Goal: Check status: Check status

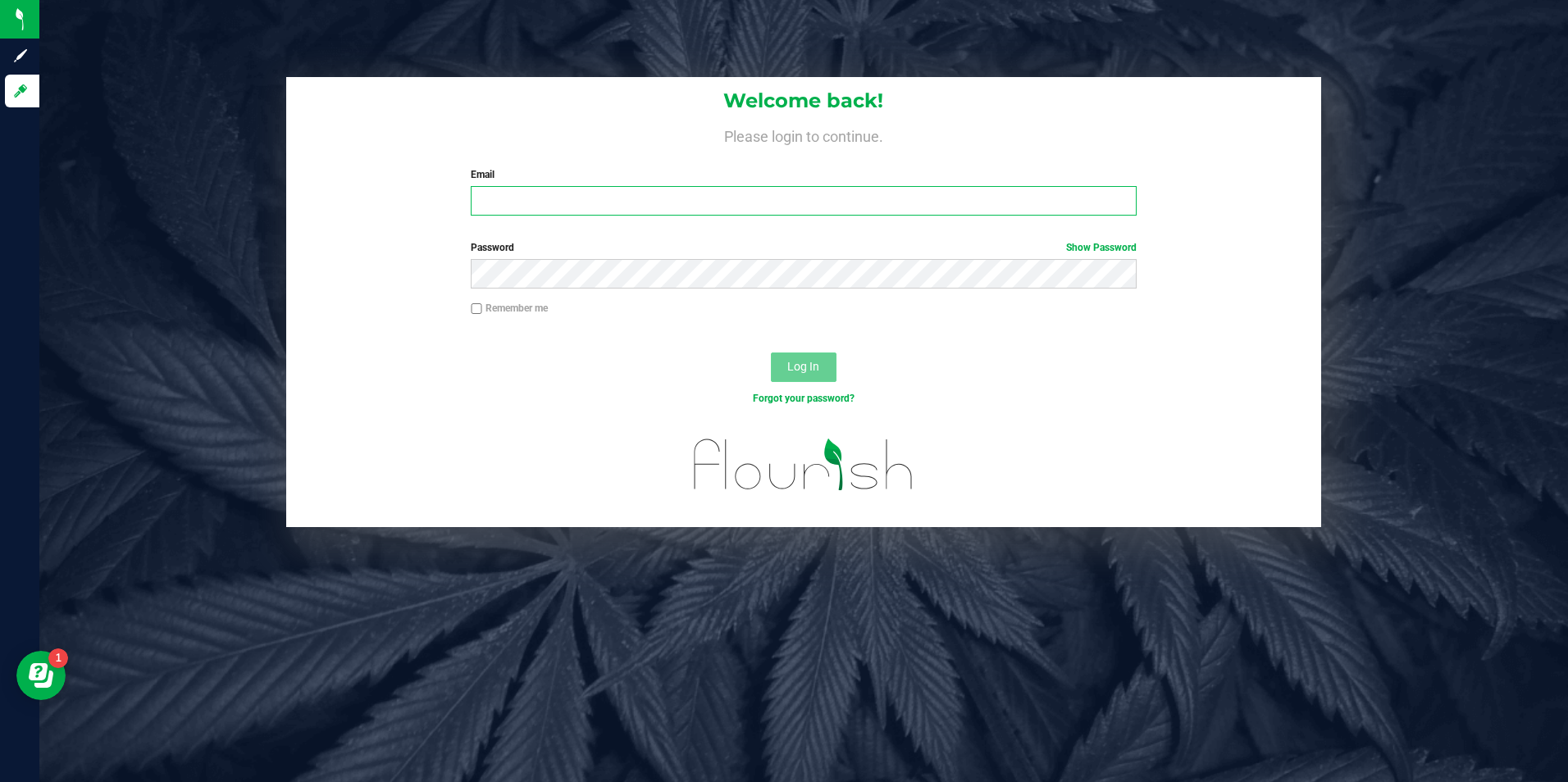
type input "[EMAIL_ADDRESS][DOMAIN_NAME]"
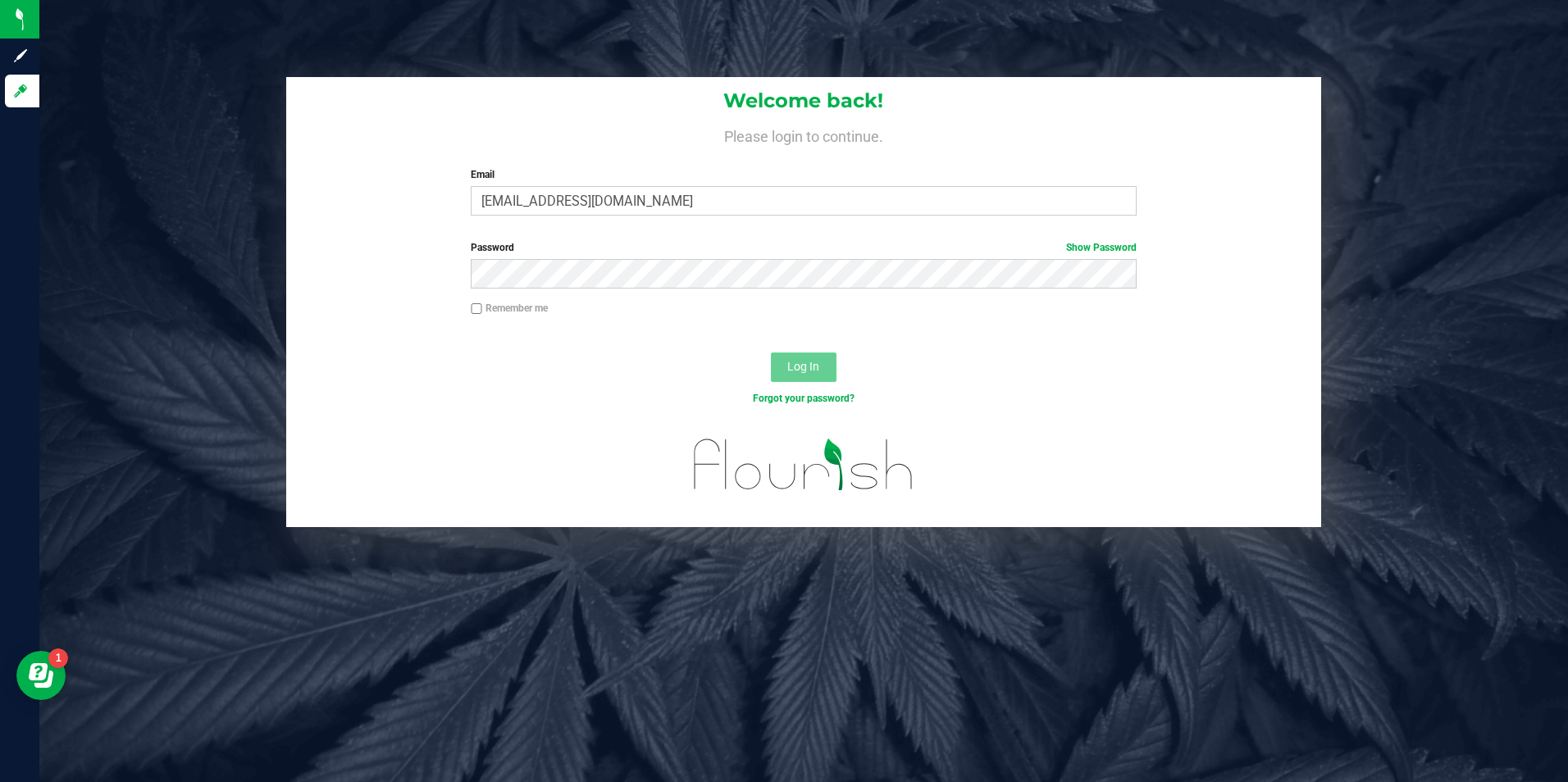
click at [804, 374] on button "Log In" at bounding box center [803, 367] width 66 height 30
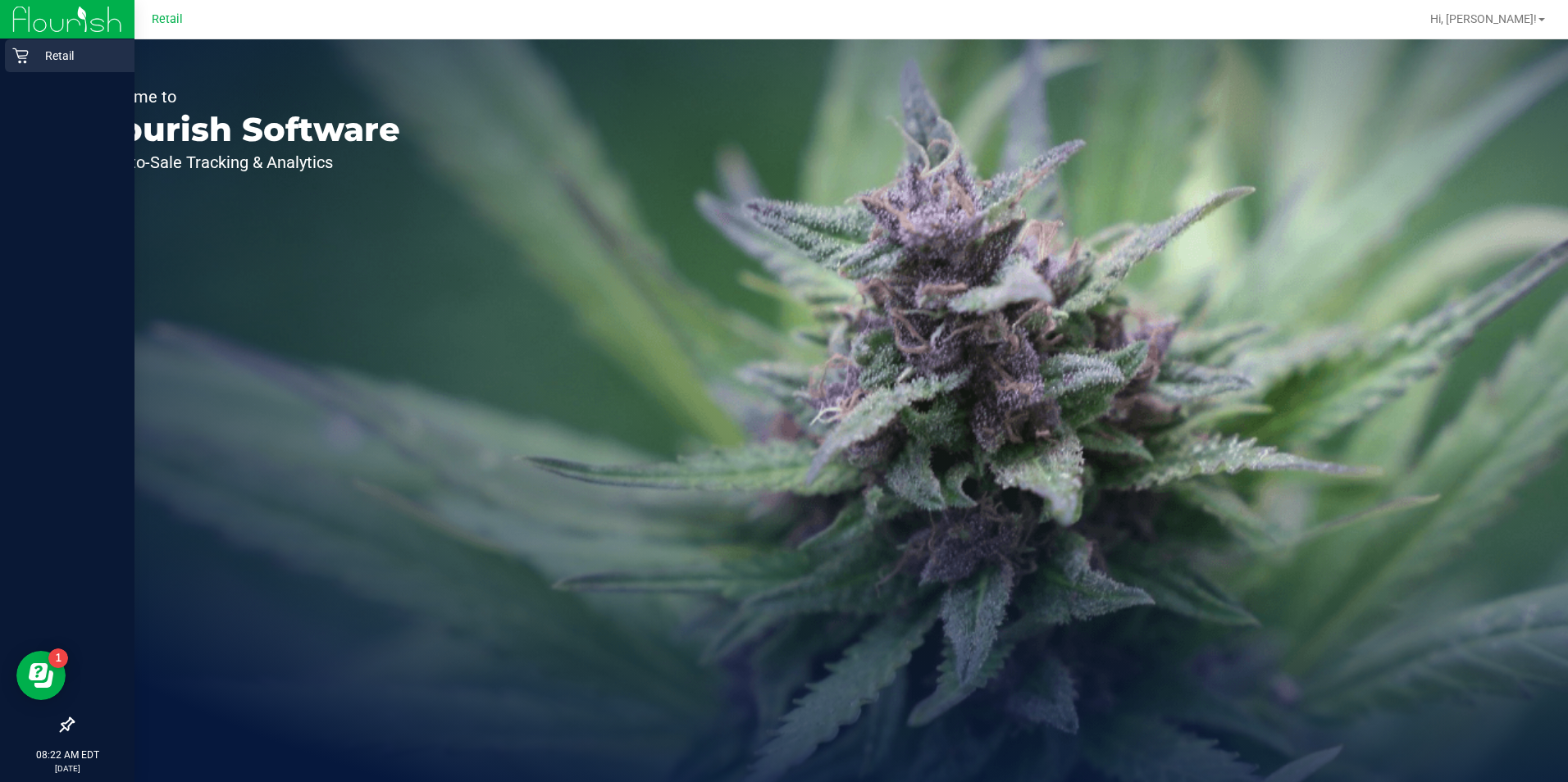
click at [13, 55] on icon at bounding box center [20, 55] width 17 height 17
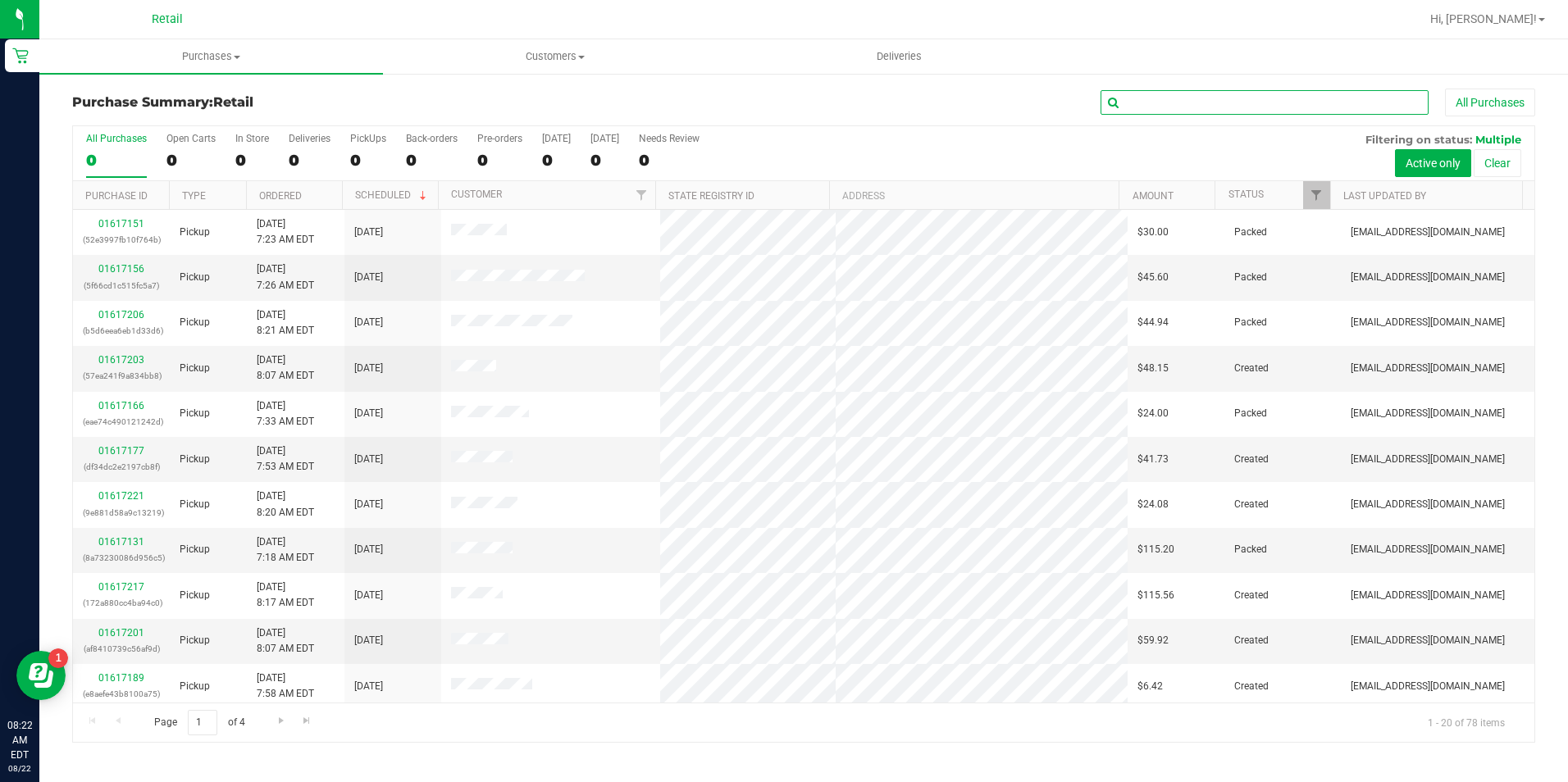
click at [1145, 94] on input "text" at bounding box center [1264, 102] width 328 height 24
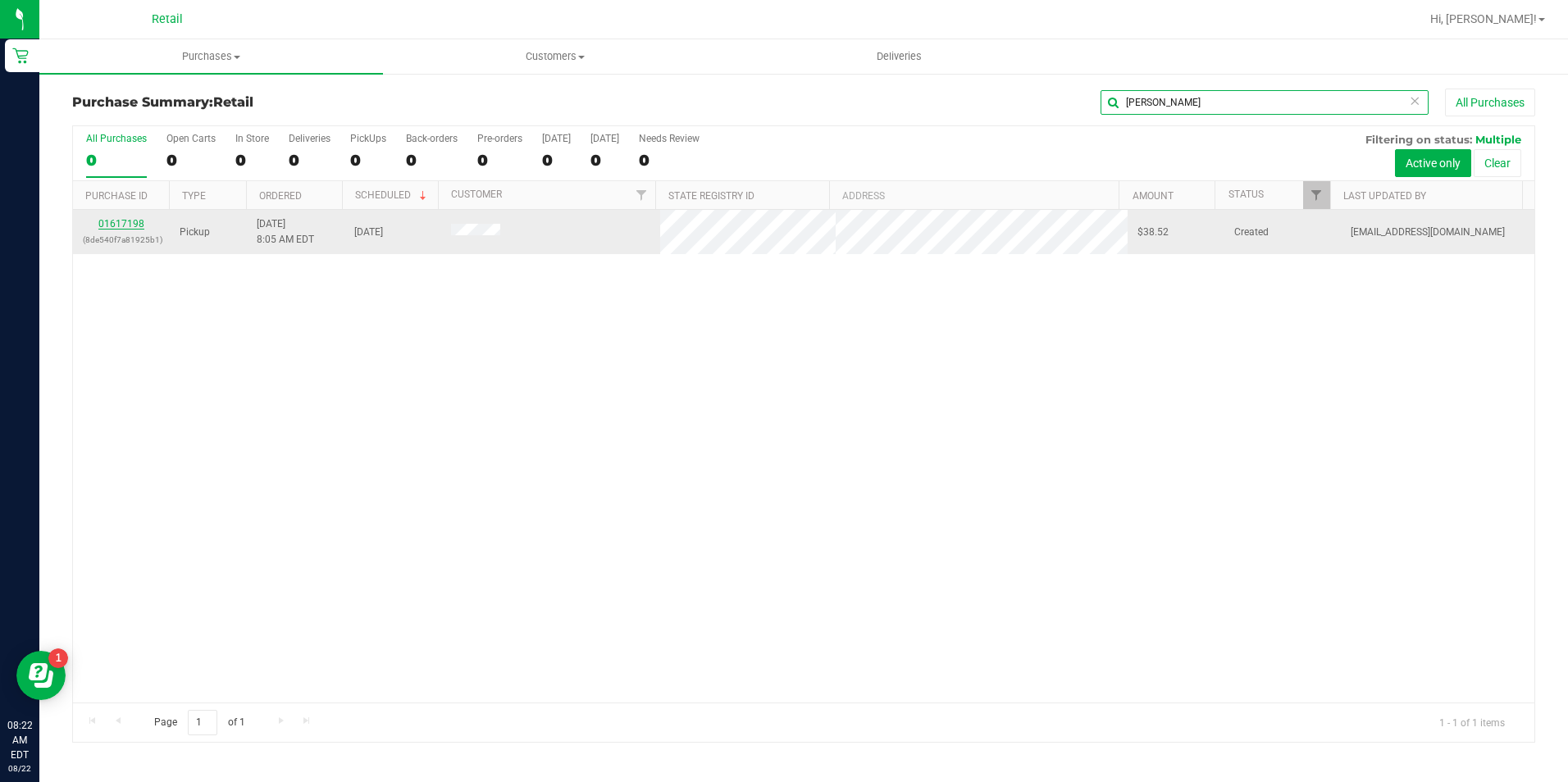
type input "[PERSON_NAME]"
click at [128, 219] on link "01617198" at bounding box center [121, 223] width 46 height 11
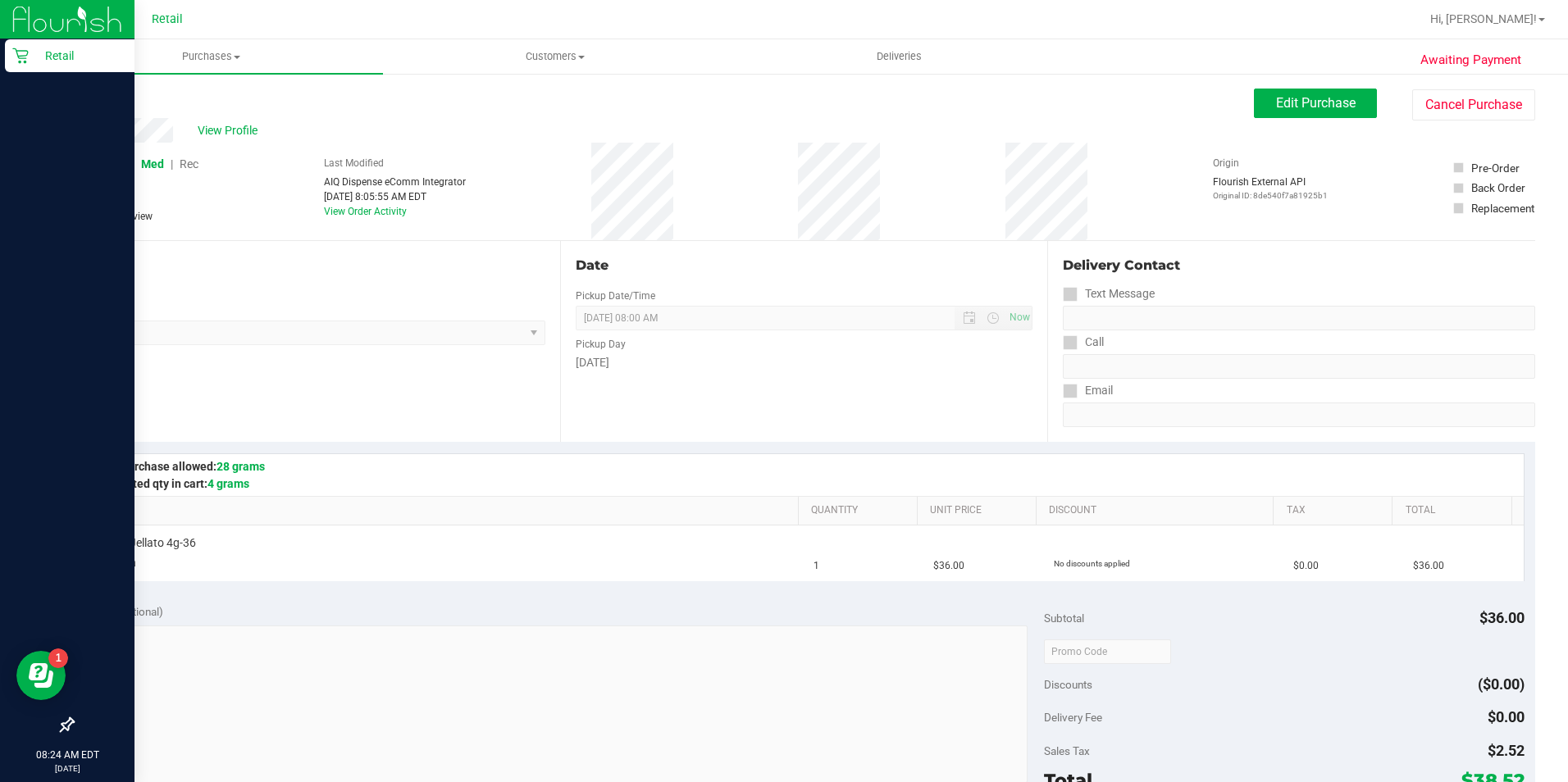
click at [20, 61] on icon at bounding box center [20, 56] width 16 height 16
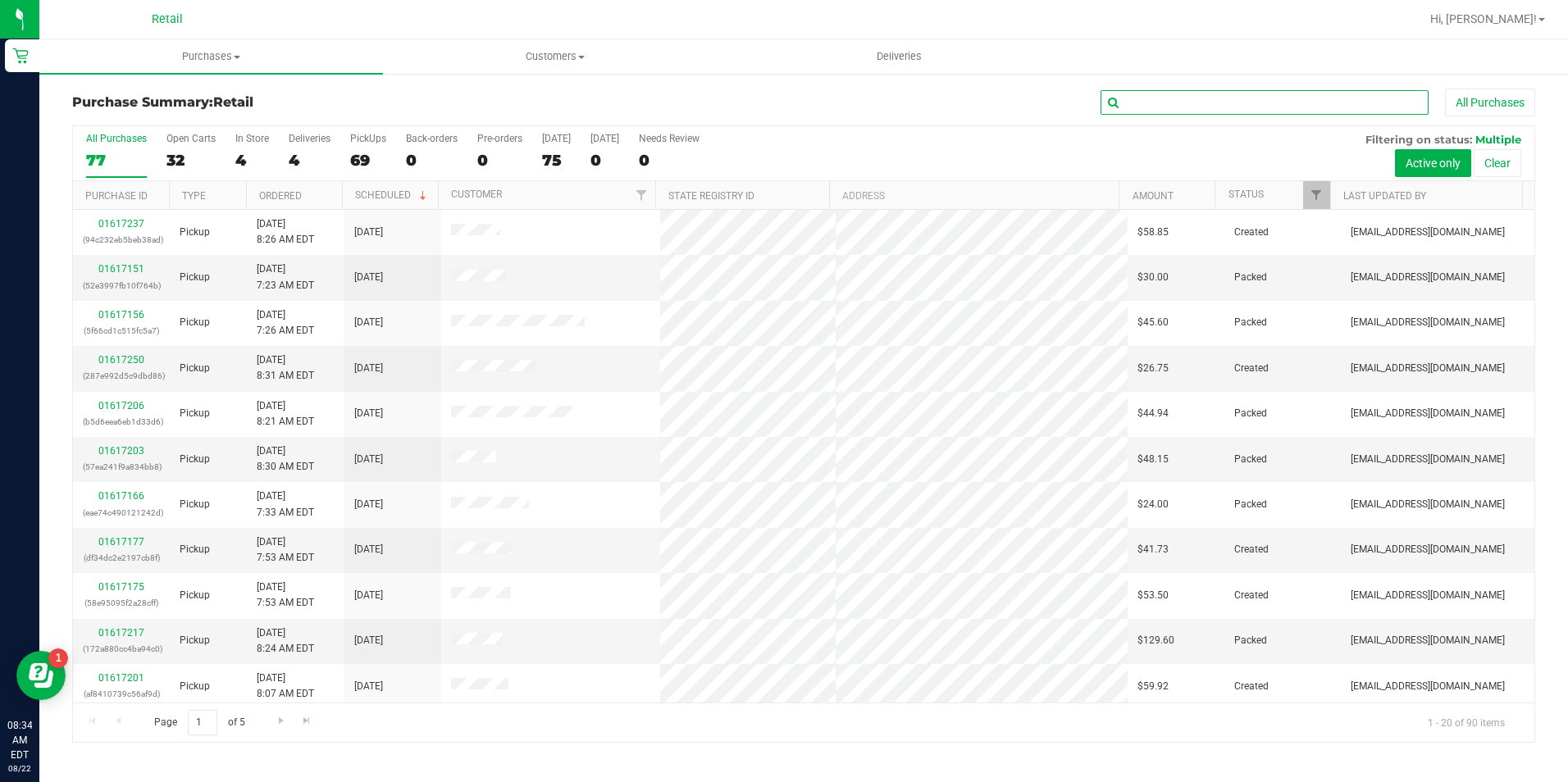
click at [1138, 112] on input "text" at bounding box center [1264, 102] width 328 height 24
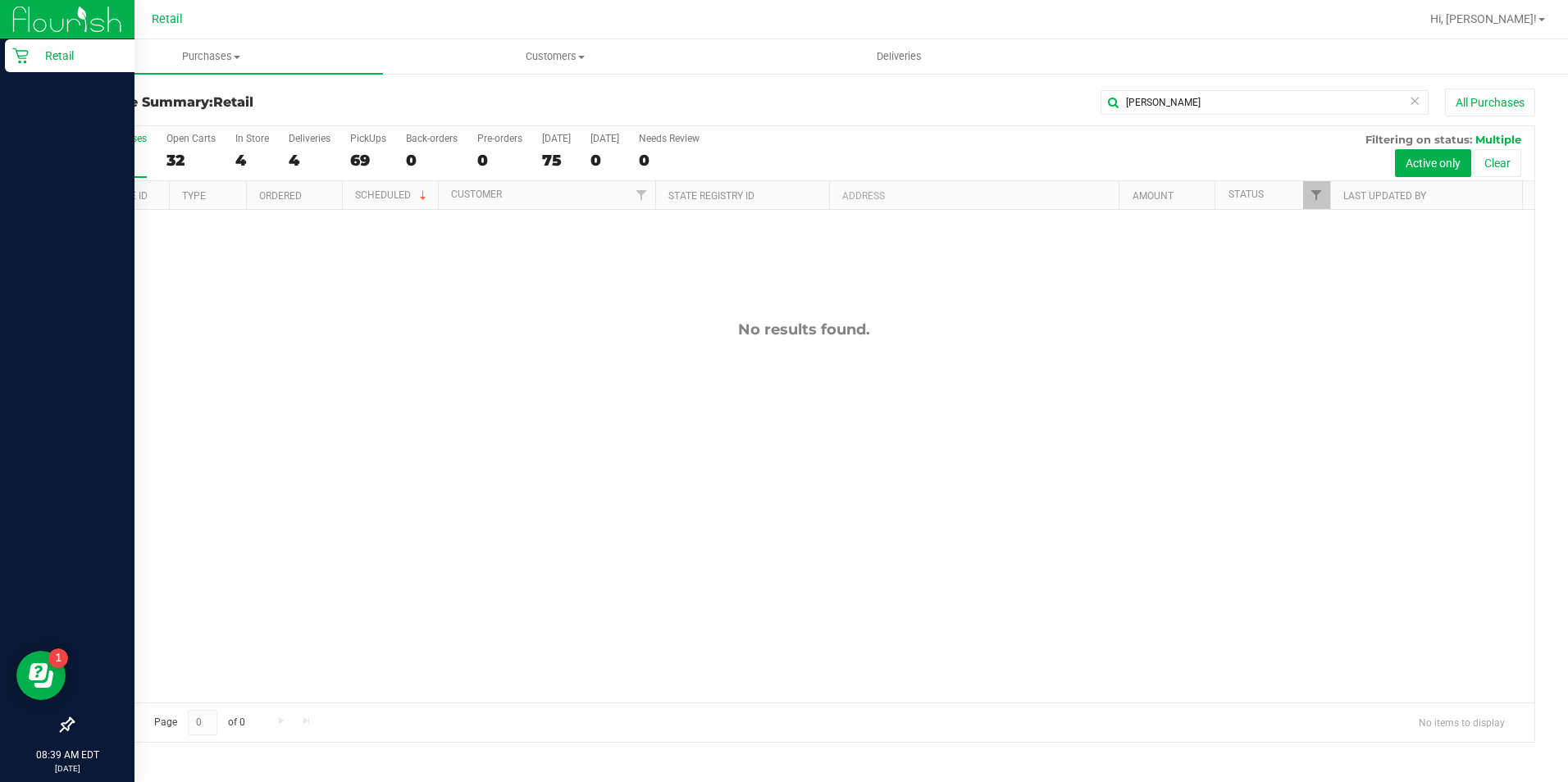
click at [25, 50] on icon at bounding box center [20, 55] width 17 height 17
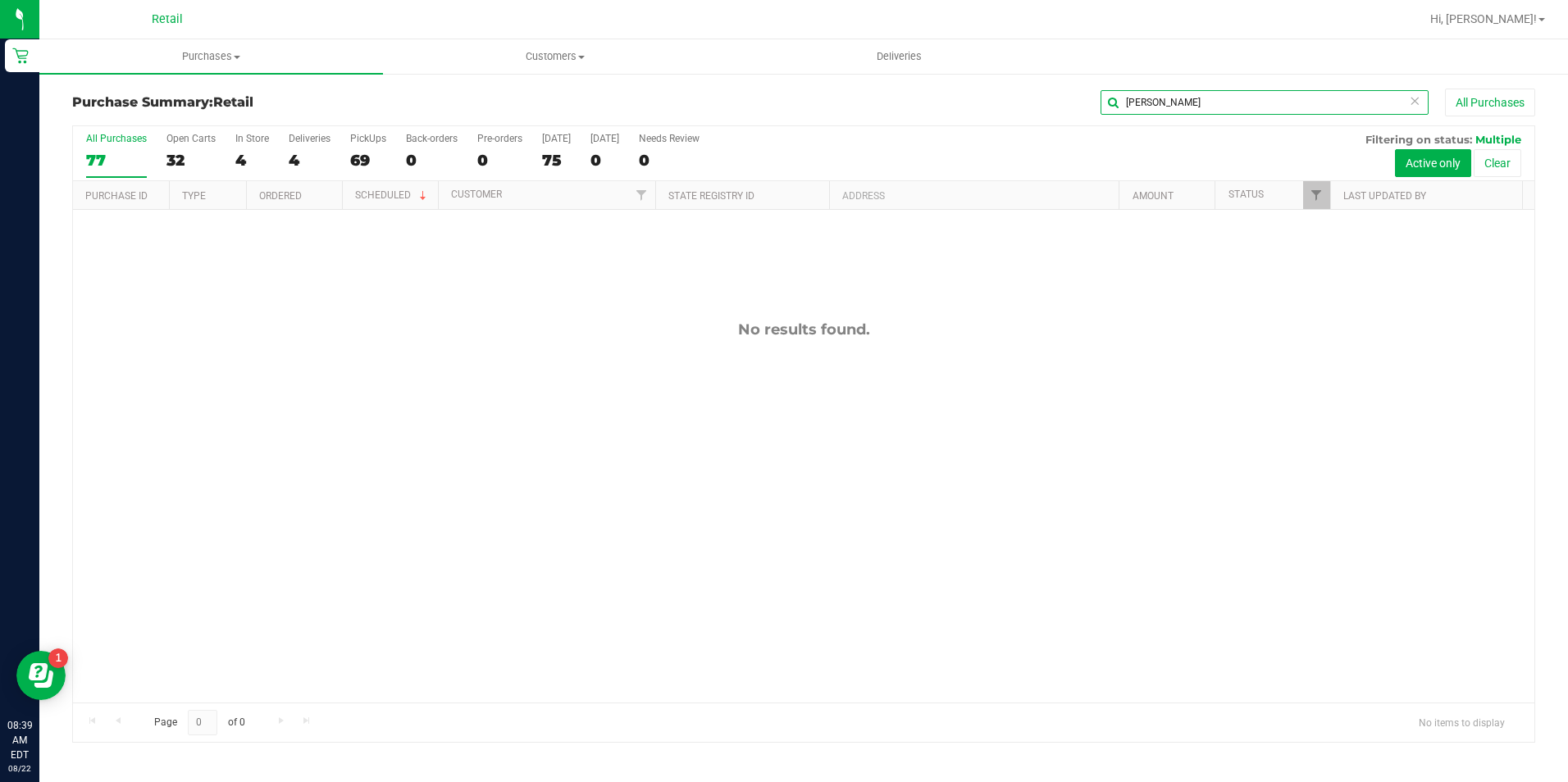
click at [1169, 113] on input "[PERSON_NAME]" at bounding box center [1264, 102] width 328 height 24
drag, startPoint x: 1156, startPoint y: 108, endPoint x: 960, endPoint y: 89, distance: 196.9
click at [1015, 91] on div "[PERSON_NAME] All Purchases" at bounding box center [1047, 102] width 976 height 28
drag, startPoint x: 1034, startPoint y: 97, endPoint x: 689, endPoint y: 93, distance: 345.0
click at [831, 97] on div "cheet All Purchases" at bounding box center [1047, 102] width 976 height 28
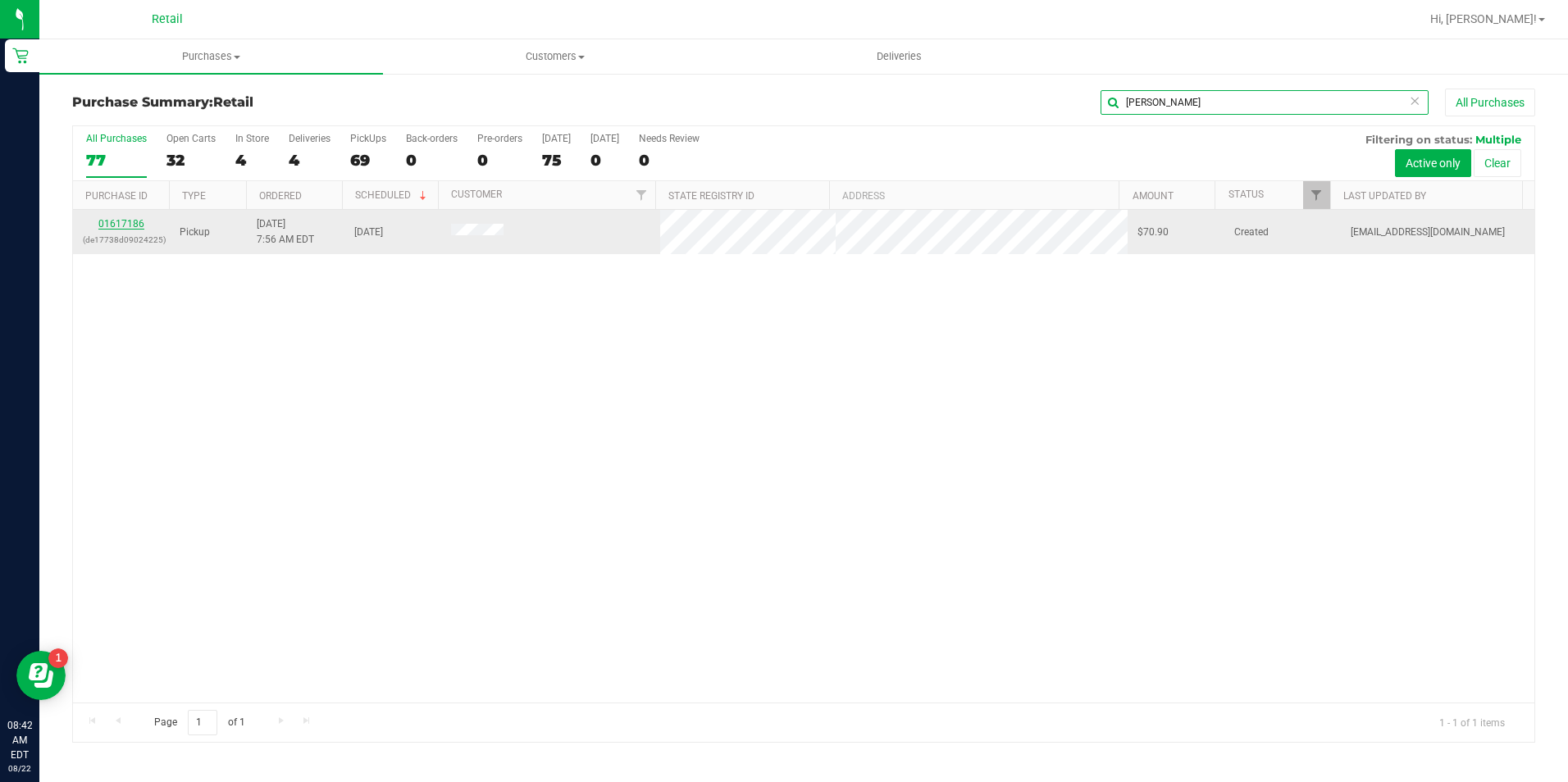
type input "[PERSON_NAME]"
click at [135, 226] on link "01617186" at bounding box center [121, 223] width 46 height 11
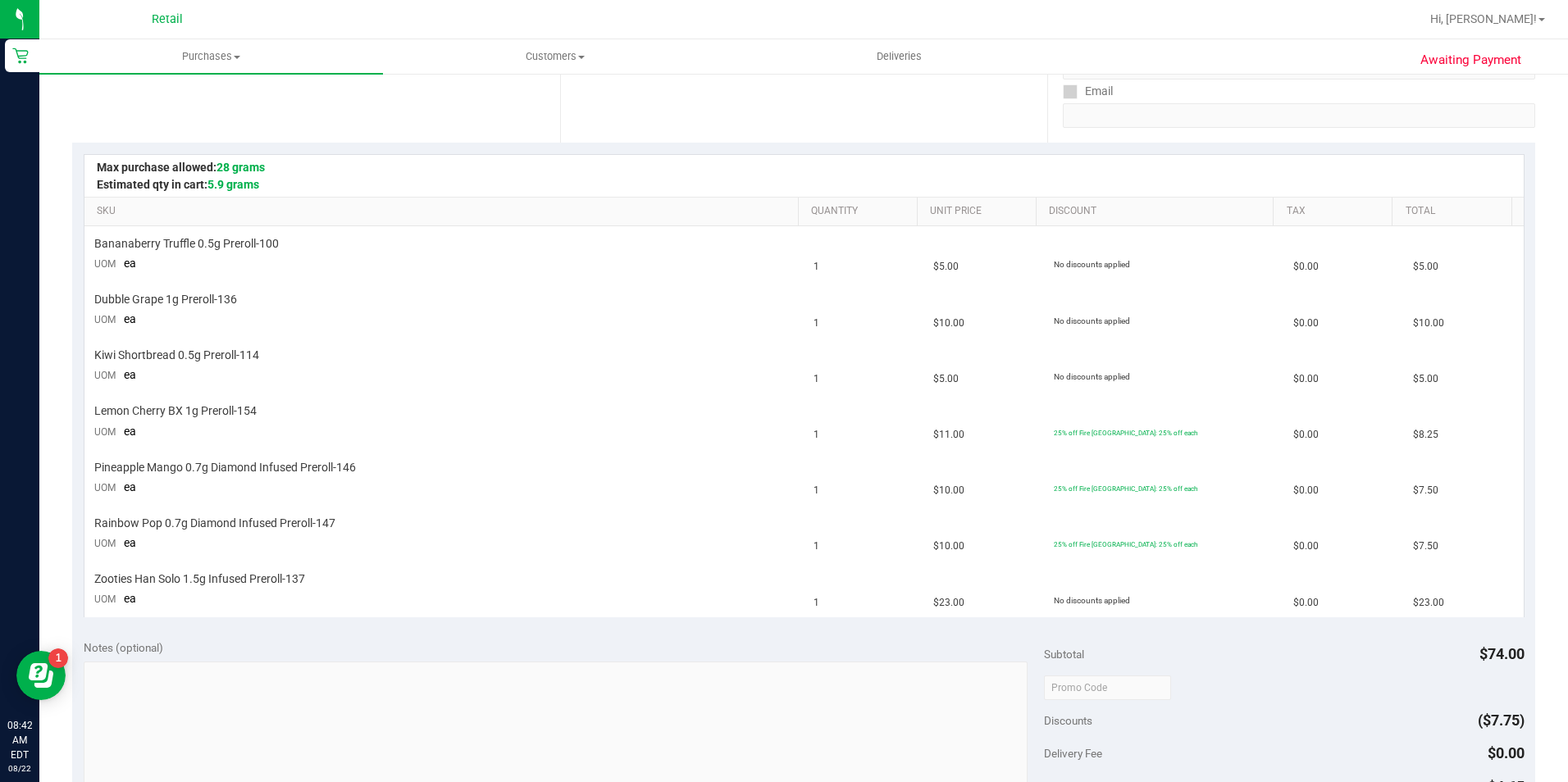
scroll to position [328, 0]
